Goal: Task Accomplishment & Management: Use online tool/utility

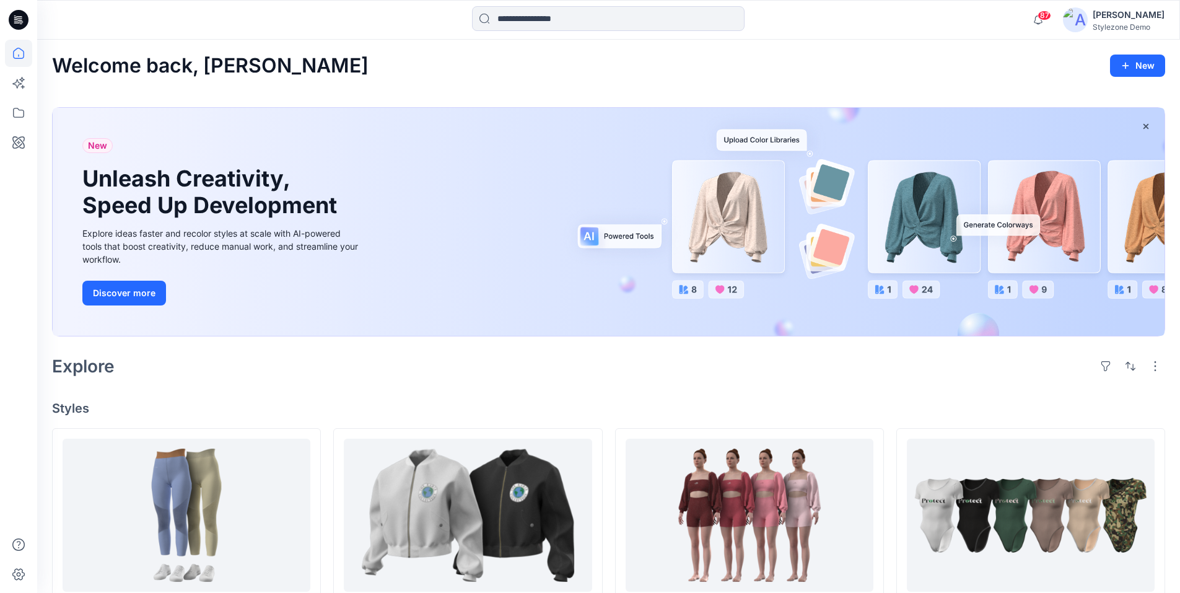
scroll to position [62, 0]
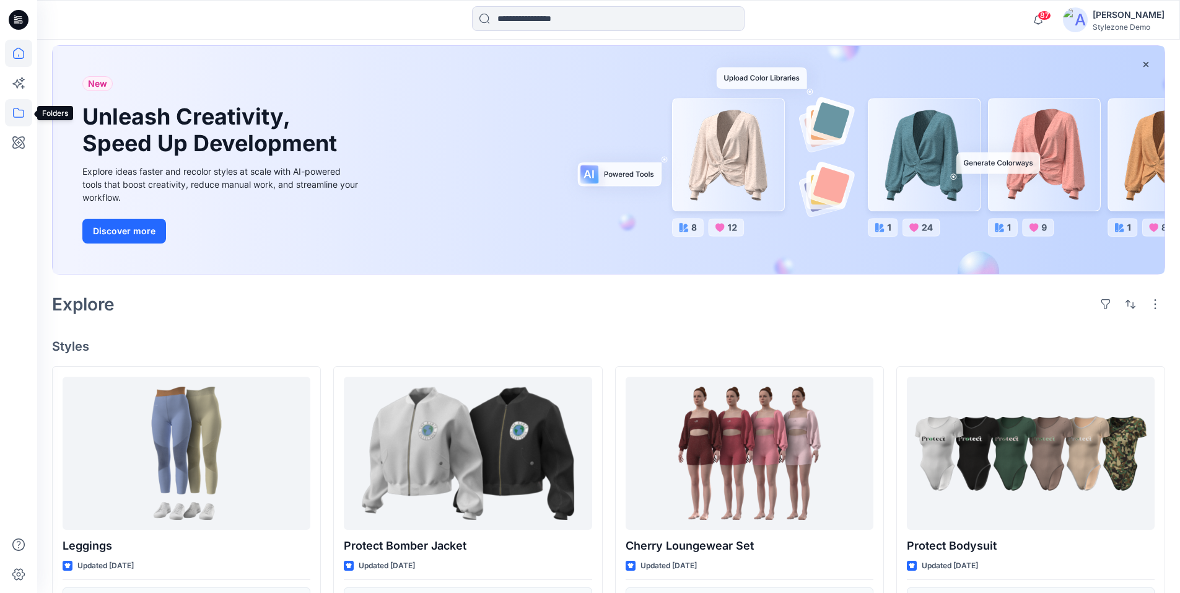
click at [26, 114] on icon at bounding box center [18, 112] width 27 height 27
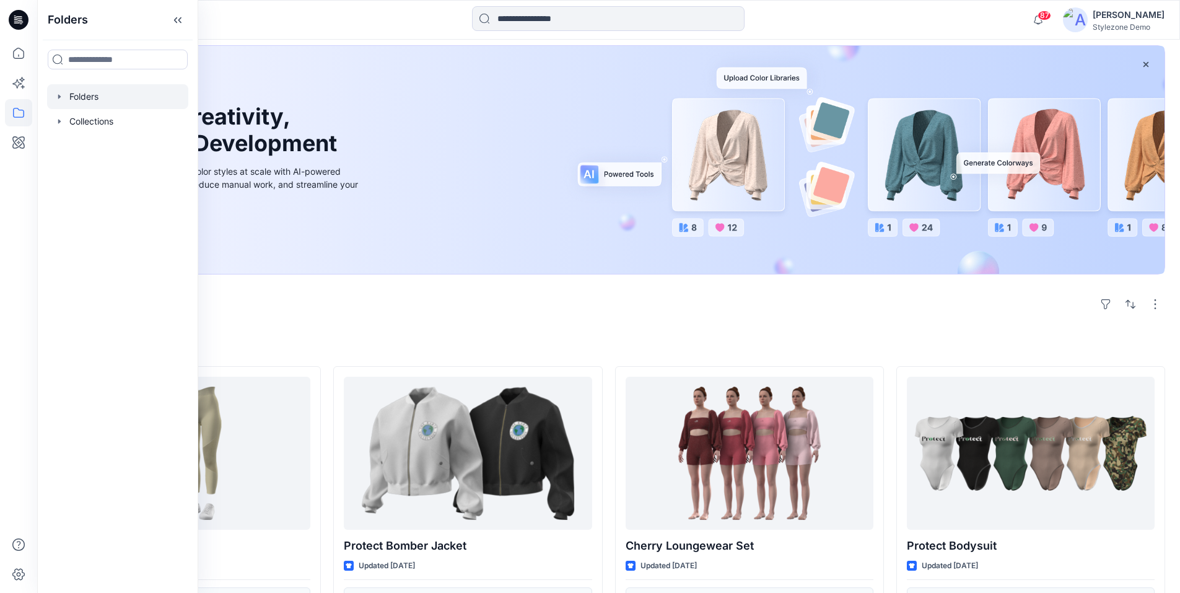
click at [86, 103] on div at bounding box center [117, 96] width 141 height 25
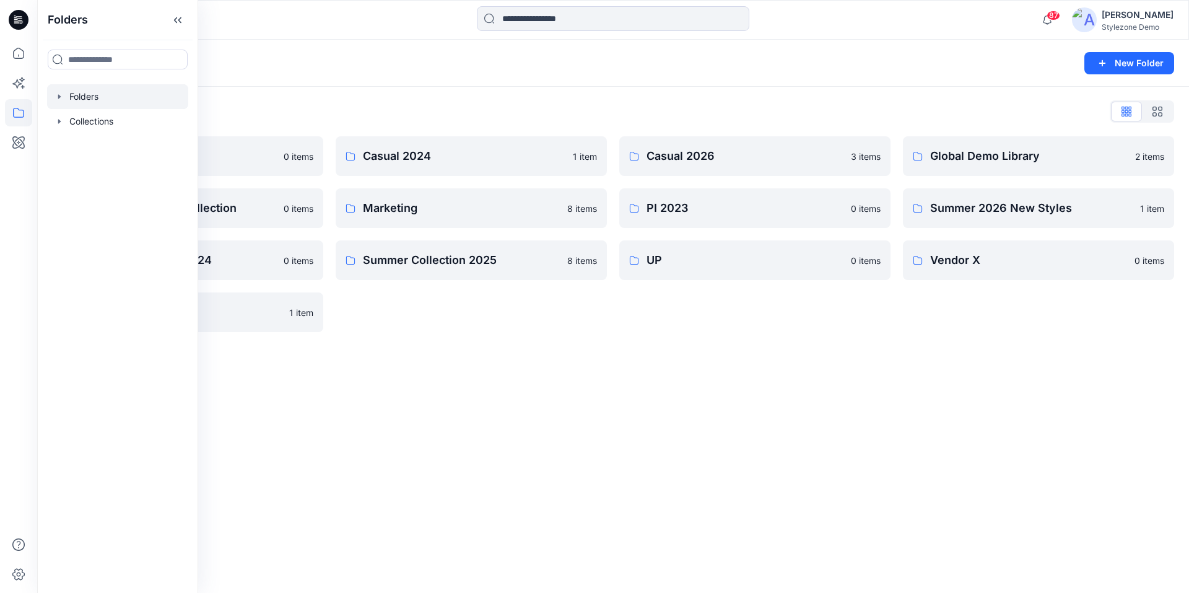
click at [59, 99] on icon "button" at bounding box center [59, 97] width 10 height 10
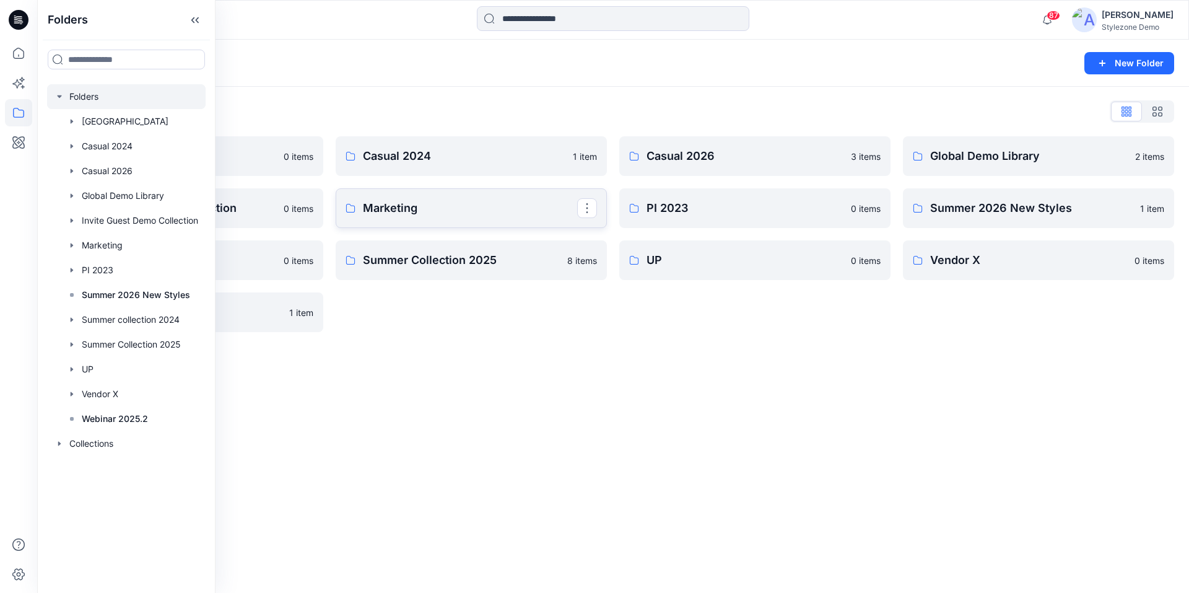
click at [373, 208] on p "Marketing" at bounding box center [470, 207] width 214 height 17
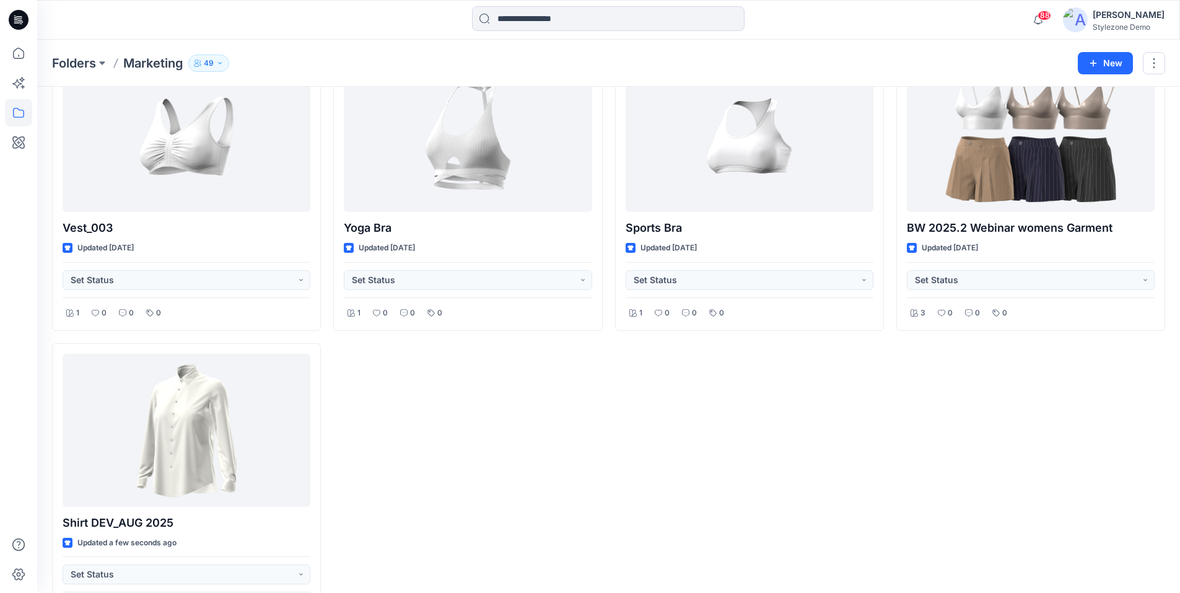
scroll to position [791, 0]
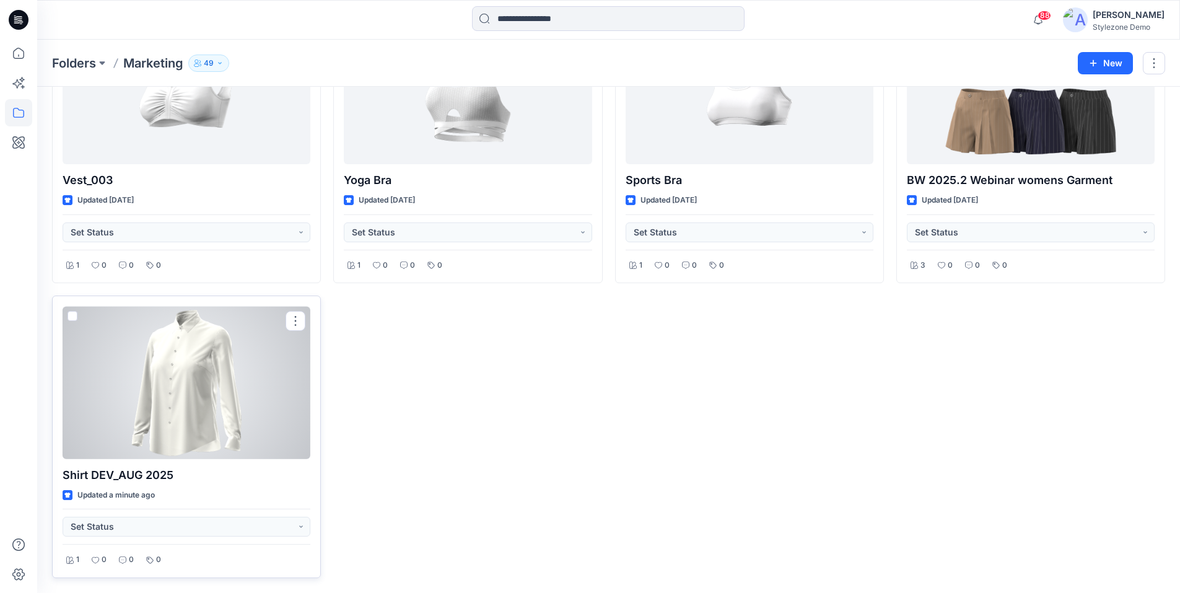
click at [71, 318] on span at bounding box center [72, 316] width 10 height 10
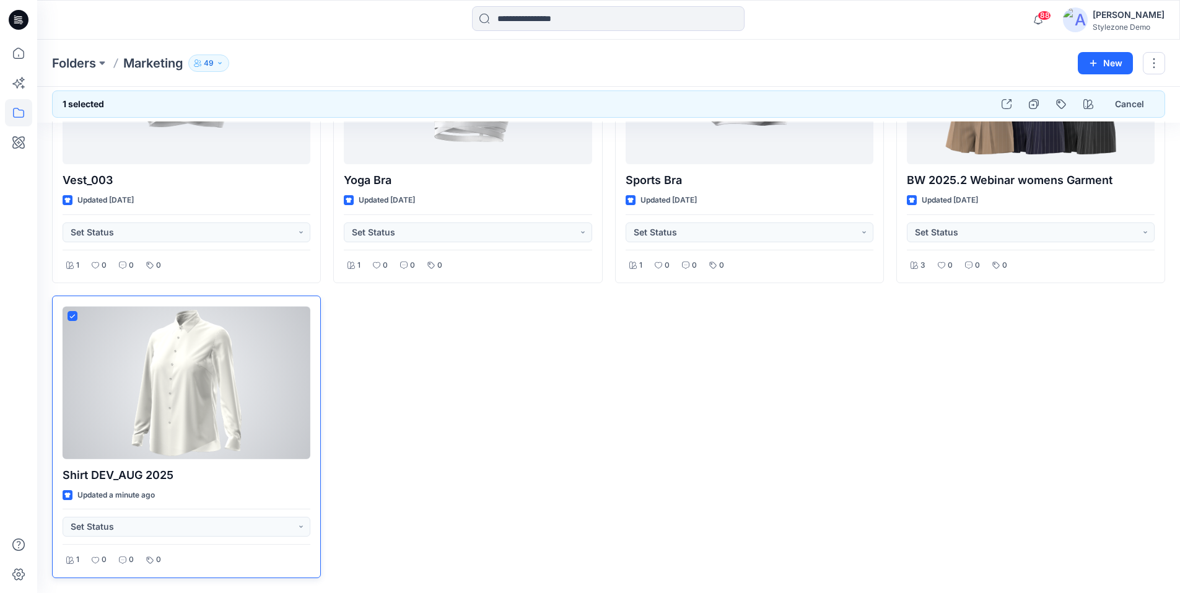
click at [205, 376] on div at bounding box center [187, 382] width 248 height 153
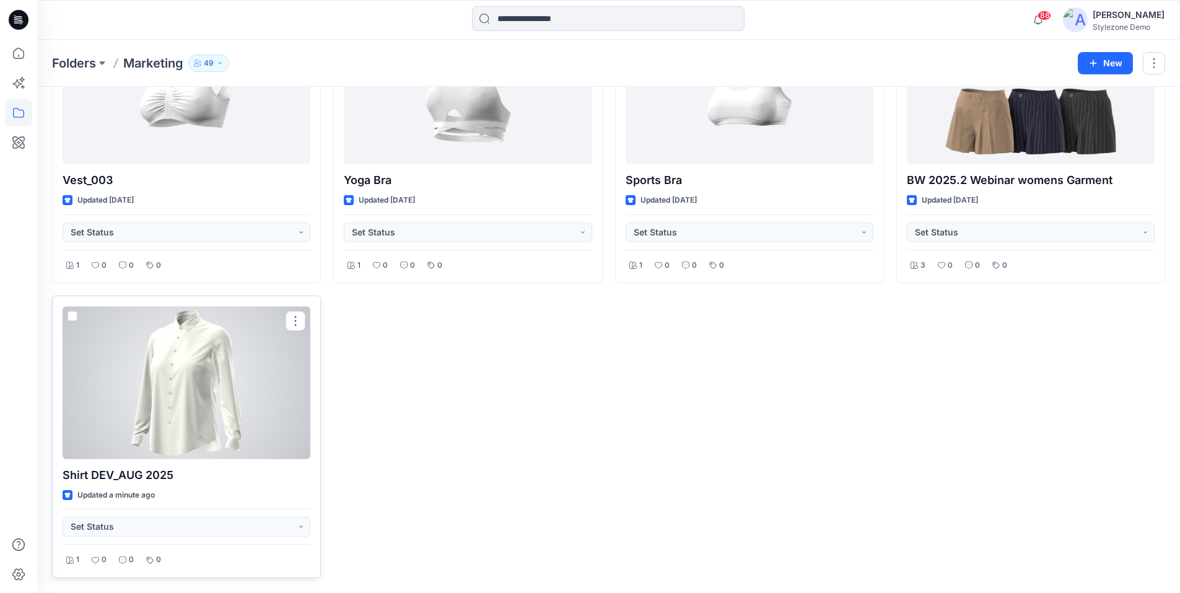
click at [203, 376] on div at bounding box center [187, 382] width 248 height 153
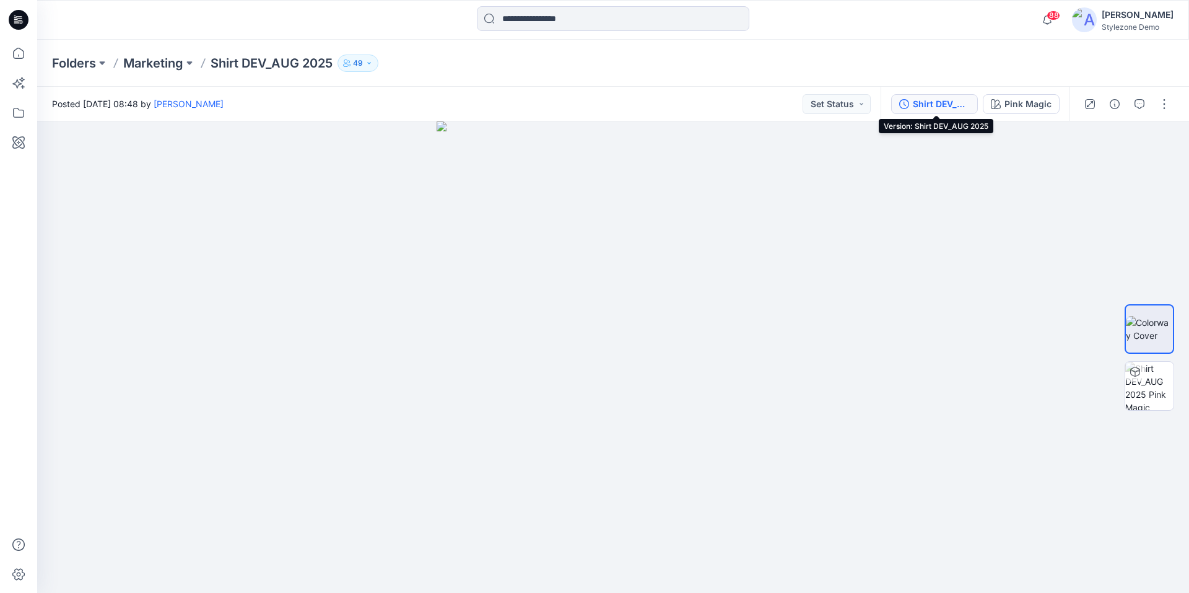
click at [930, 110] on div "Shirt DEV_AUG 2025" at bounding box center [941, 104] width 57 height 14
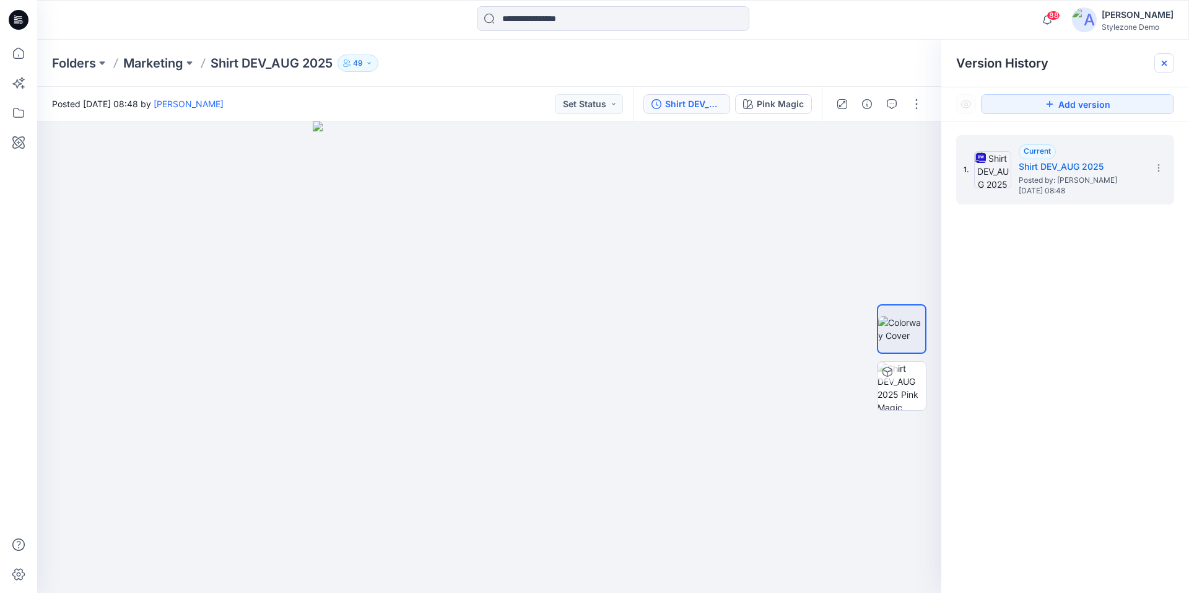
click at [1163, 63] on icon at bounding box center [1164, 63] width 10 height 10
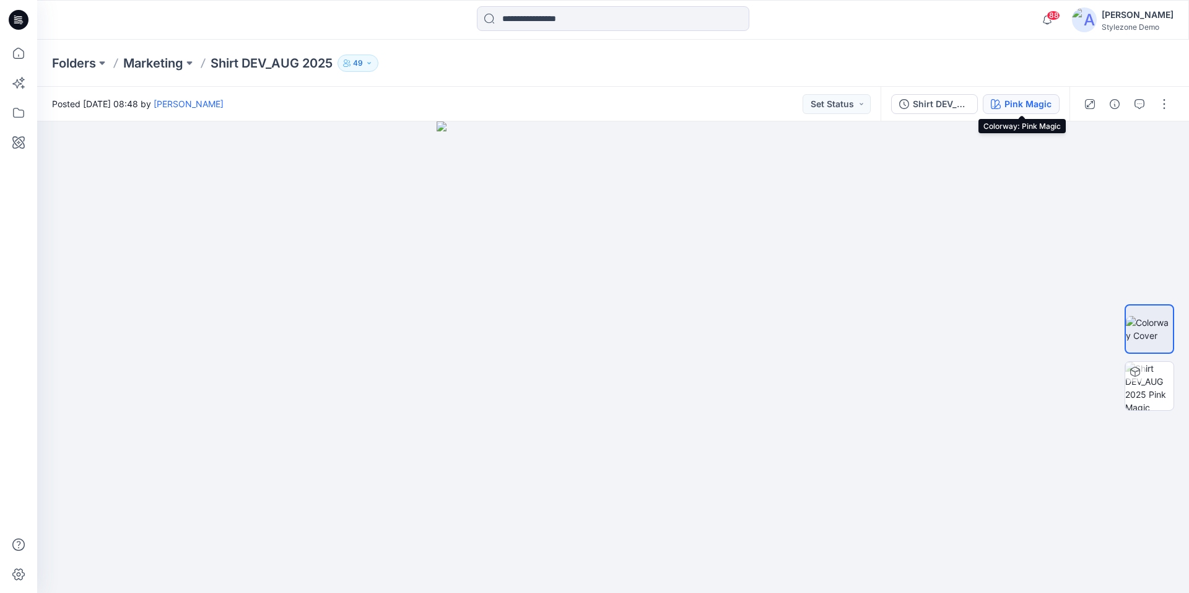
click at [1020, 107] on div "Pink Magic" at bounding box center [1027, 104] width 47 height 14
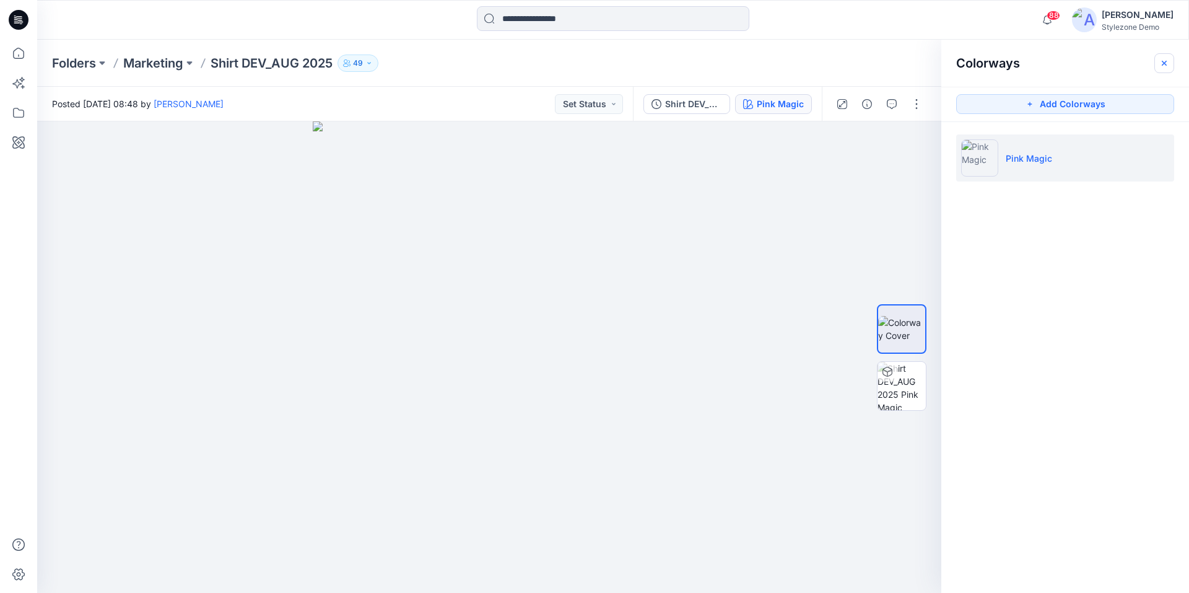
click at [1165, 63] on icon "button" at bounding box center [1164, 62] width 5 height 5
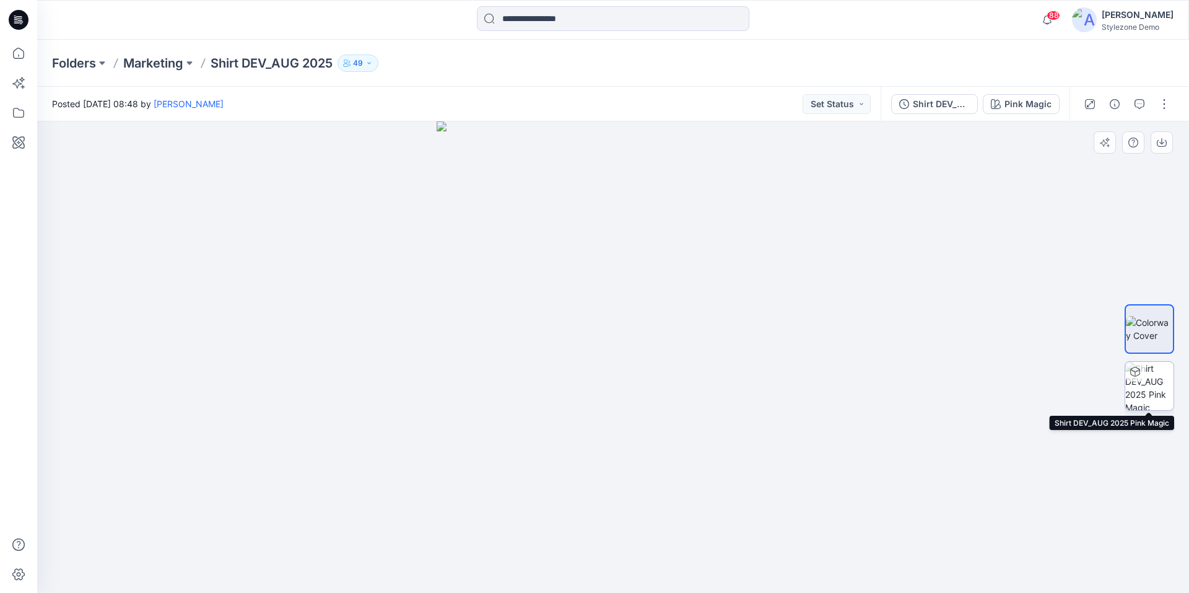
click at [1150, 376] on img at bounding box center [1149, 386] width 48 height 48
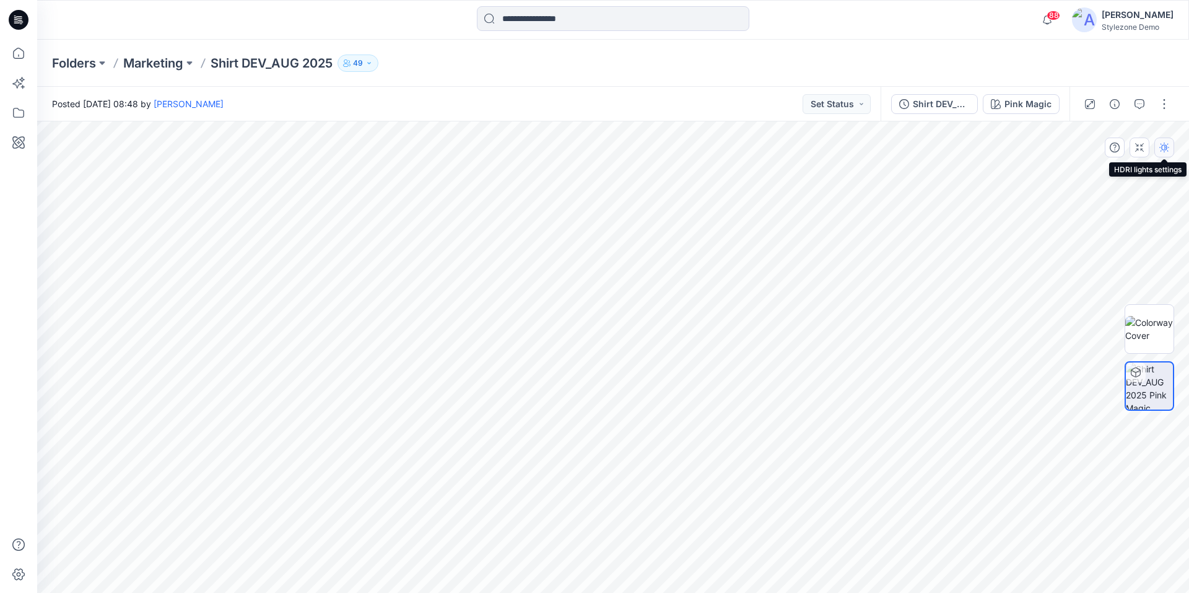
click at [1168, 154] on button "button" at bounding box center [1164, 147] width 20 height 20
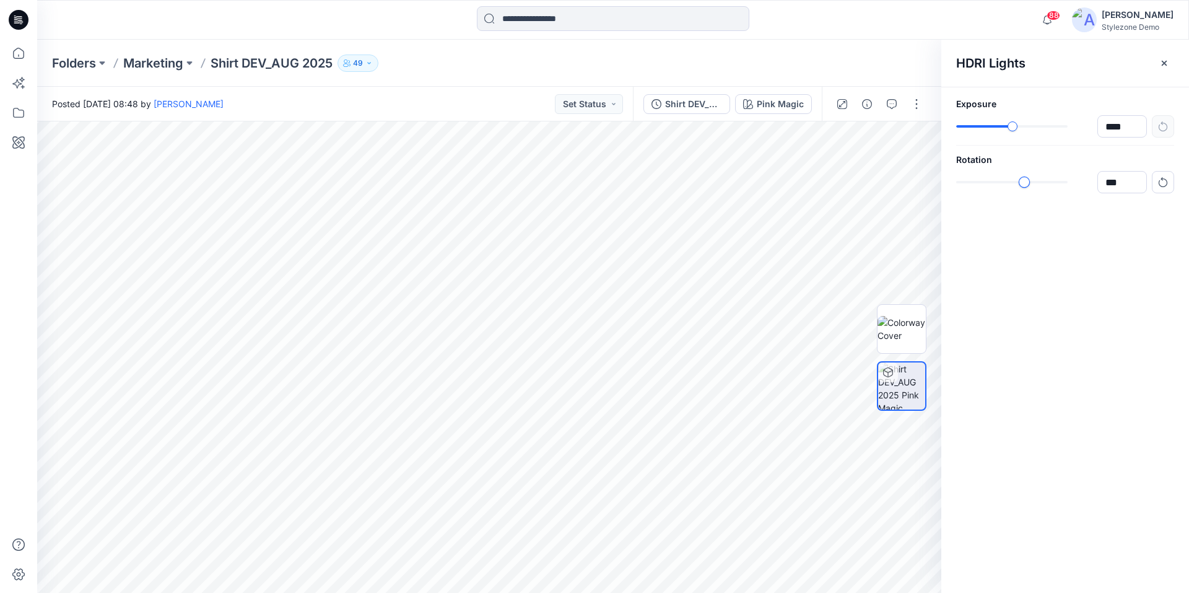
type input "***"
click at [1022, 180] on div at bounding box center [1011, 182] width 111 height 9
type input "******"
click at [1025, 129] on div "slider-ex-1" at bounding box center [1025, 126] width 11 height 11
type input "****"
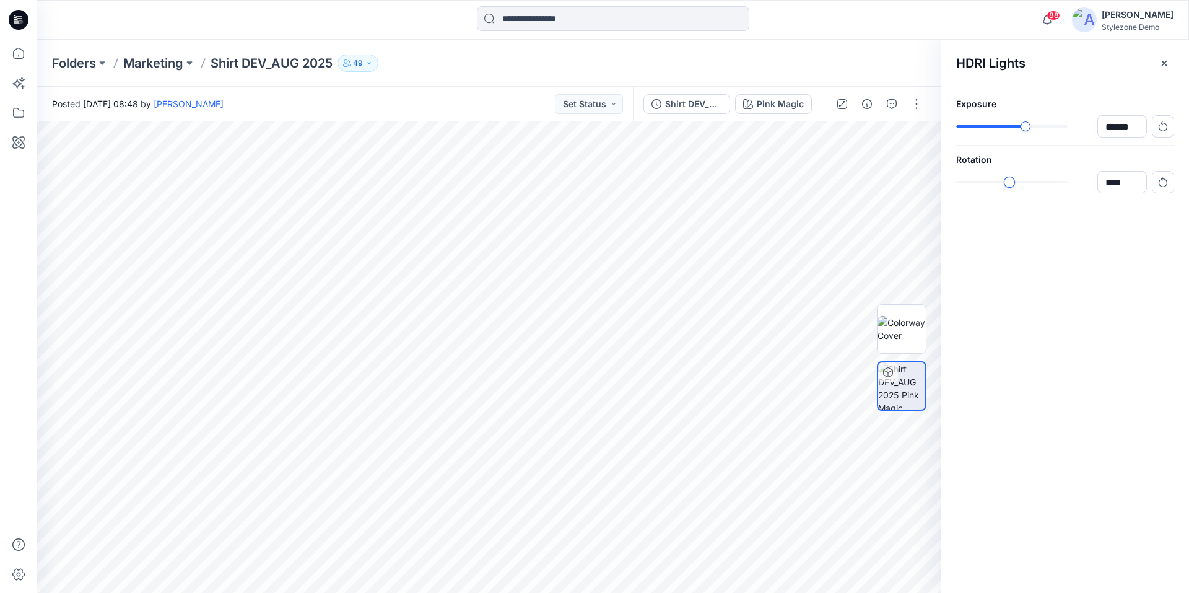
click at [1009, 181] on div "slider-ex-1" at bounding box center [1009, 181] width 11 height 11
click at [1163, 63] on icon "button" at bounding box center [1164, 63] width 5 height 5
